Goal: Book appointment/travel/reservation

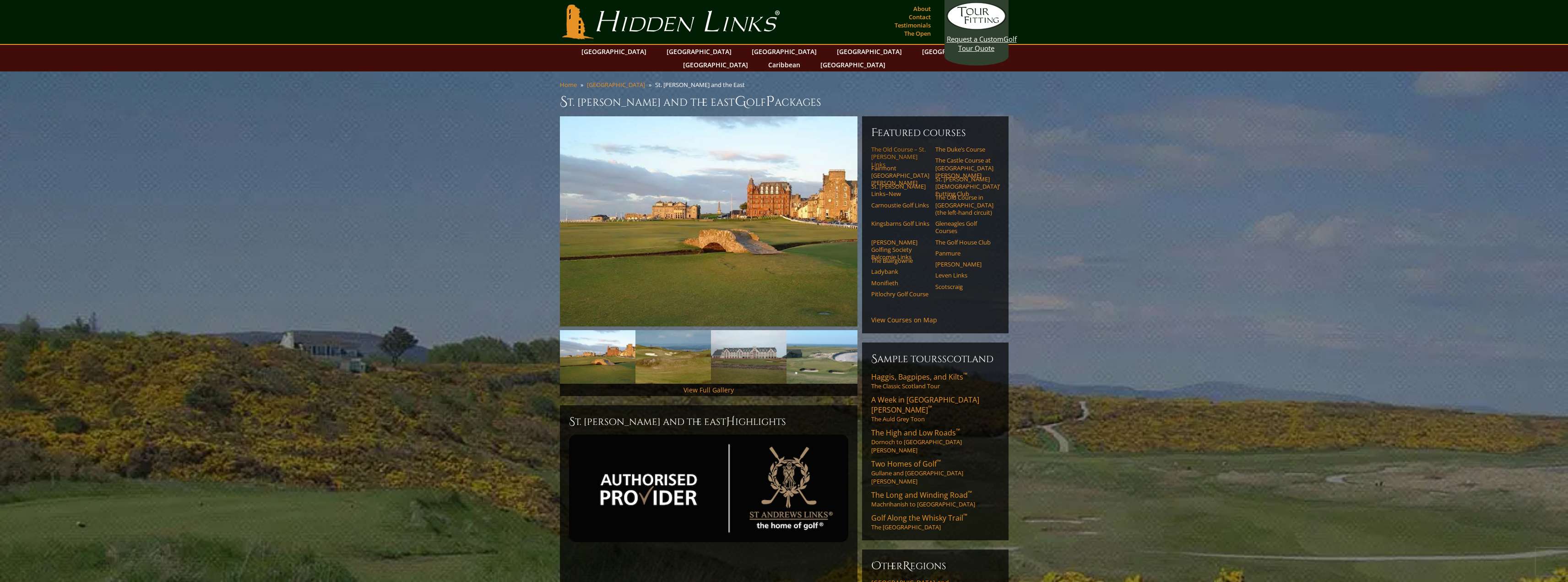
click at [887, 146] on link "The Old Course – St. [PERSON_NAME] Links" at bounding box center [900, 156] width 58 height 23
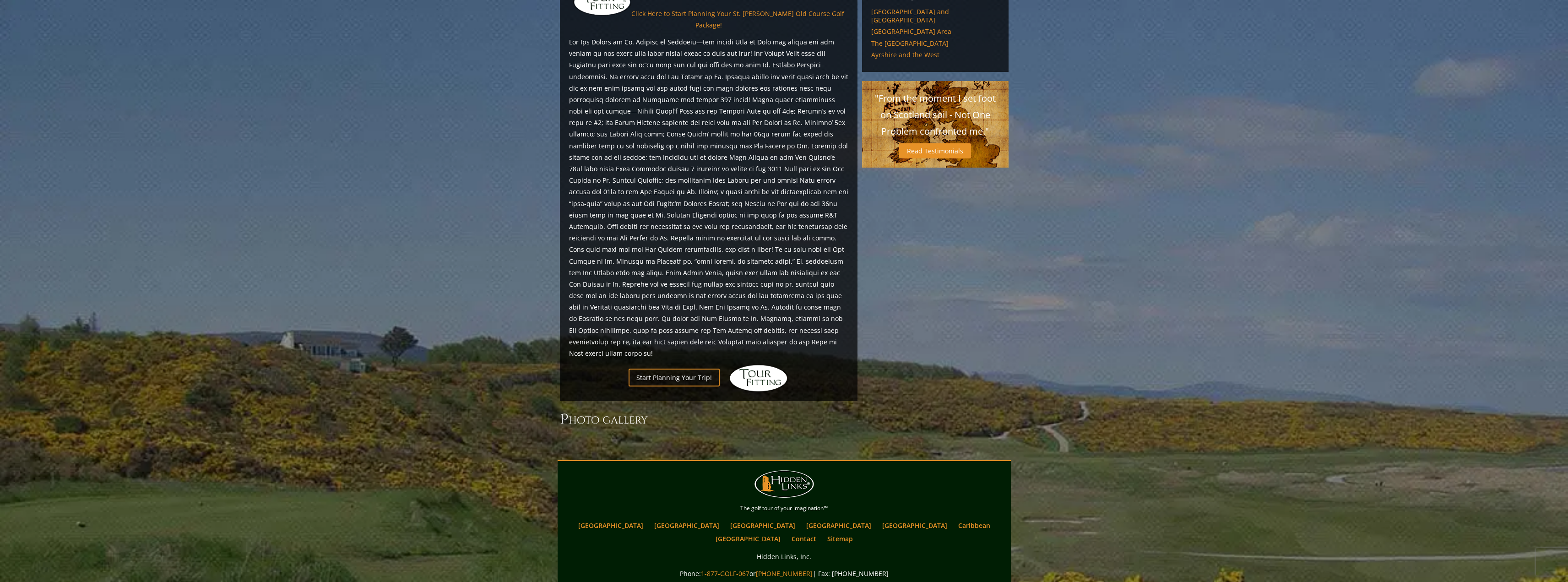
scroll to position [882, 0]
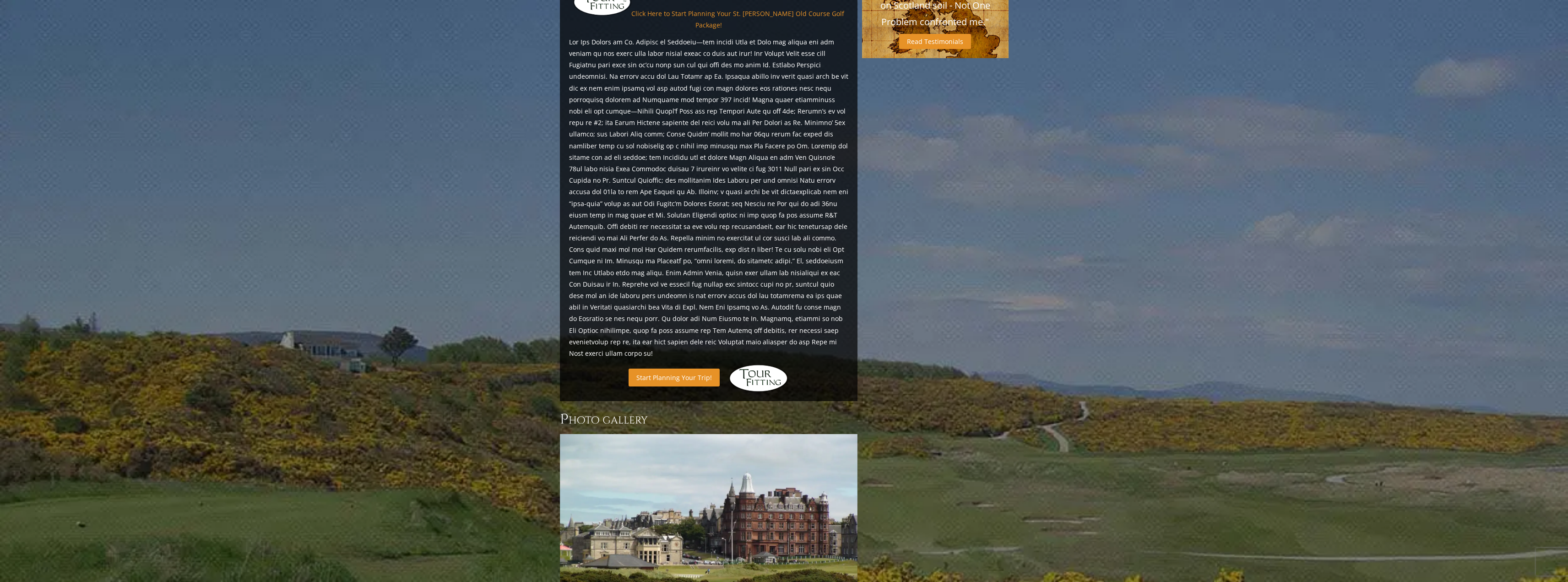
click at [666, 368] on link "Start Planning Your Trip!" at bounding box center [674, 377] width 91 height 18
